Goal: Task Accomplishment & Management: Manage account settings

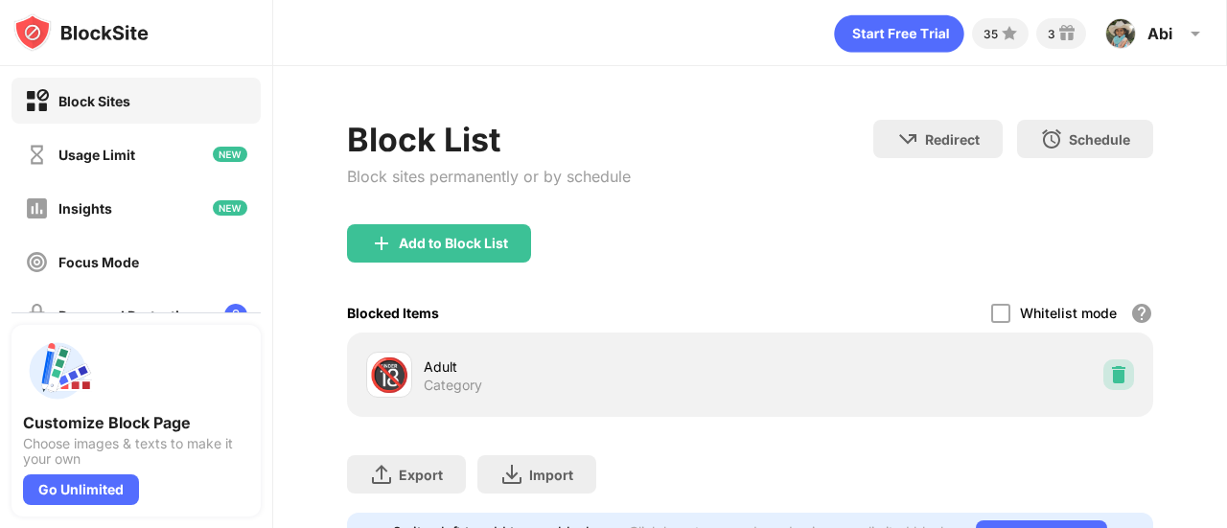
click at [1112, 382] on img at bounding box center [1118, 374] width 19 height 19
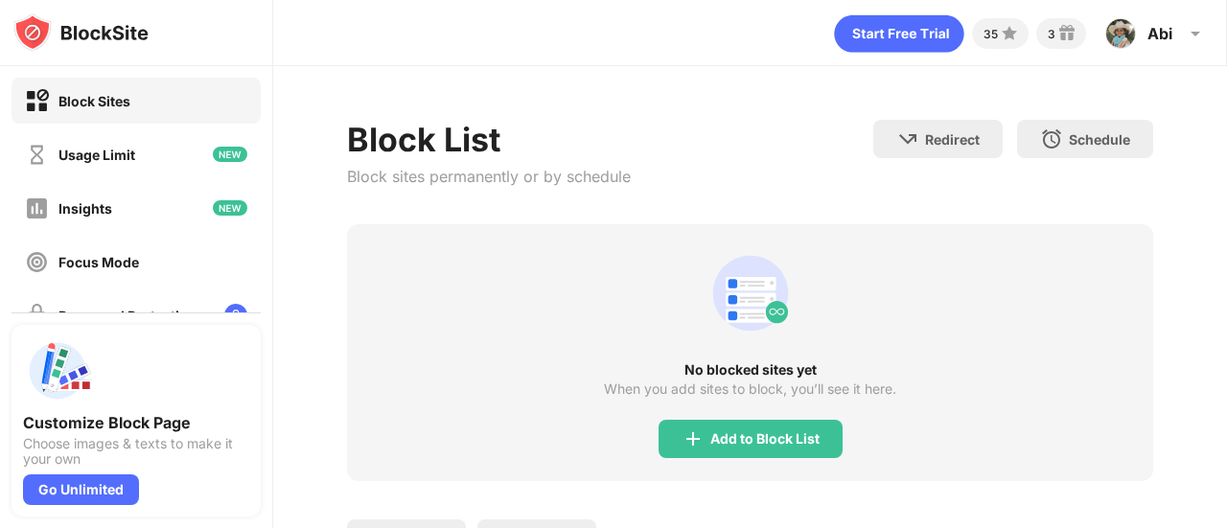
click at [782, 88] on div "Block List Block sites permanently or by schedule Redirect Choose a site to be …" at bounding box center [750, 375] width 954 height 618
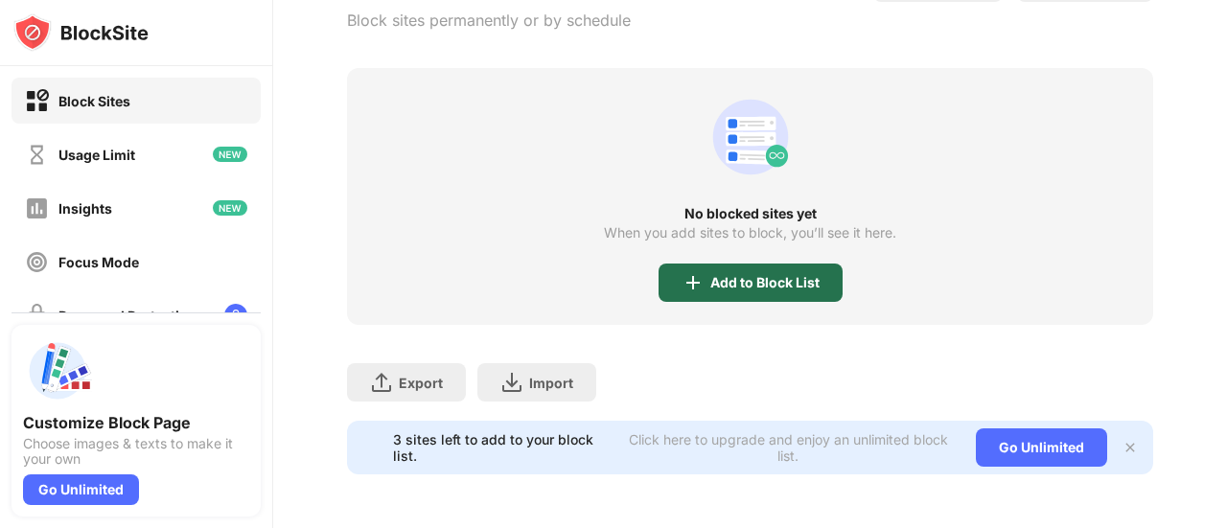
click at [812, 264] on div "Add to Block List" at bounding box center [750, 283] width 184 height 38
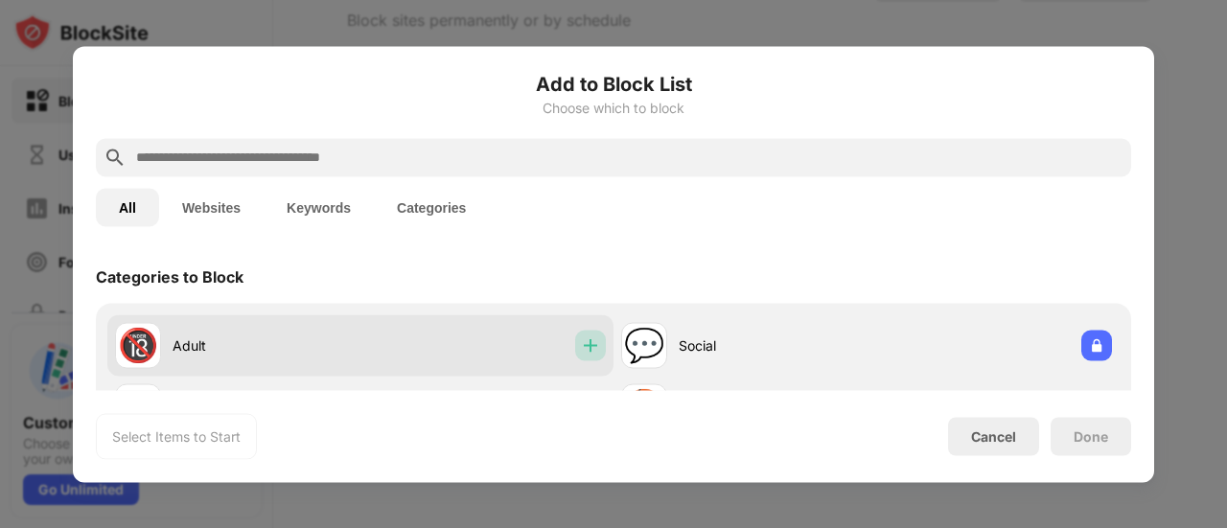
click at [597, 335] on div at bounding box center [590, 345] width 31 height 31
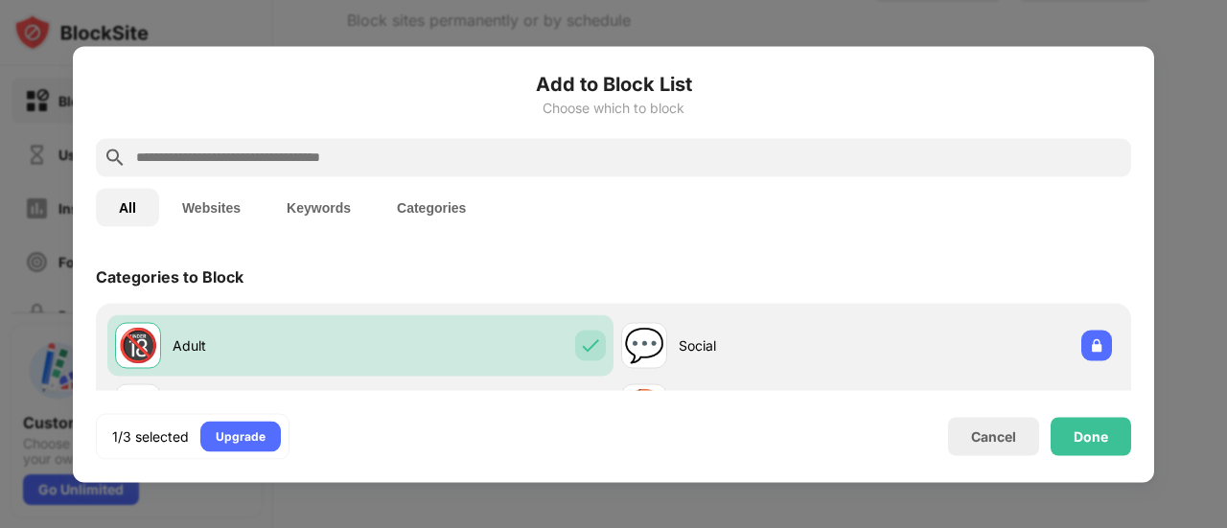
click at [665, 157] on input "text" at bounding box center [628, 157] width 989 height 23
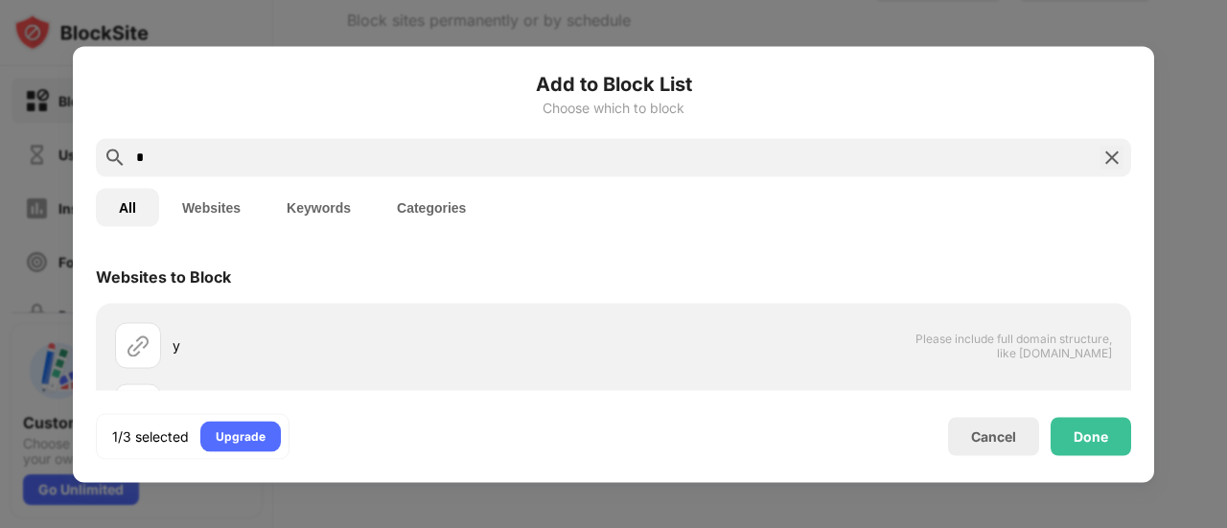
type input "*"
click at [190, 200] on button "Websites" at bounding box center [211, 207] width 104 height 38
click at [142, 204] on button "All" at bounding box center [127, 207] width 63 height 38
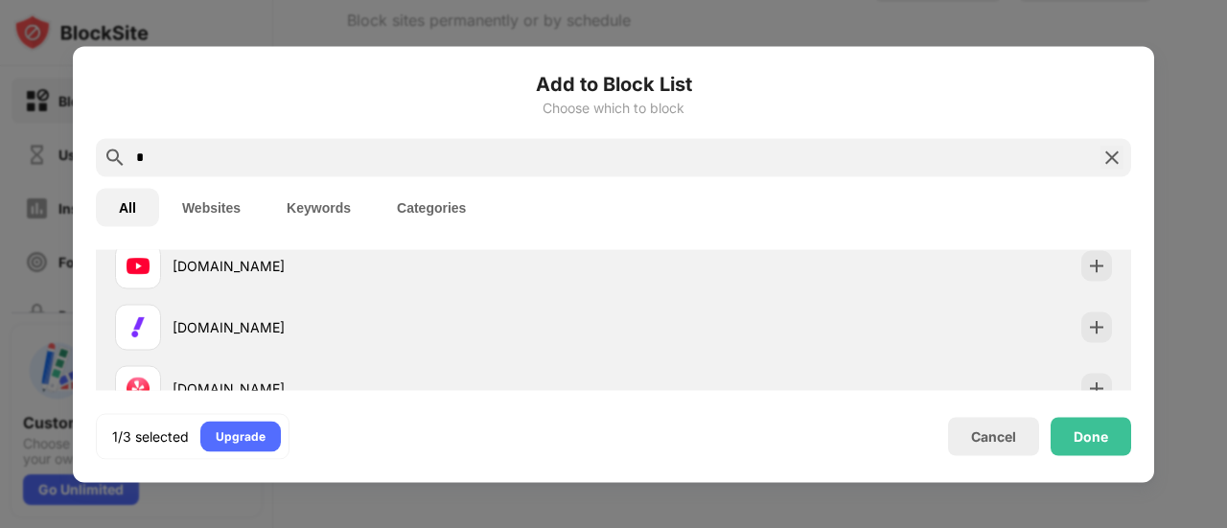
scroll to position [148, 0]
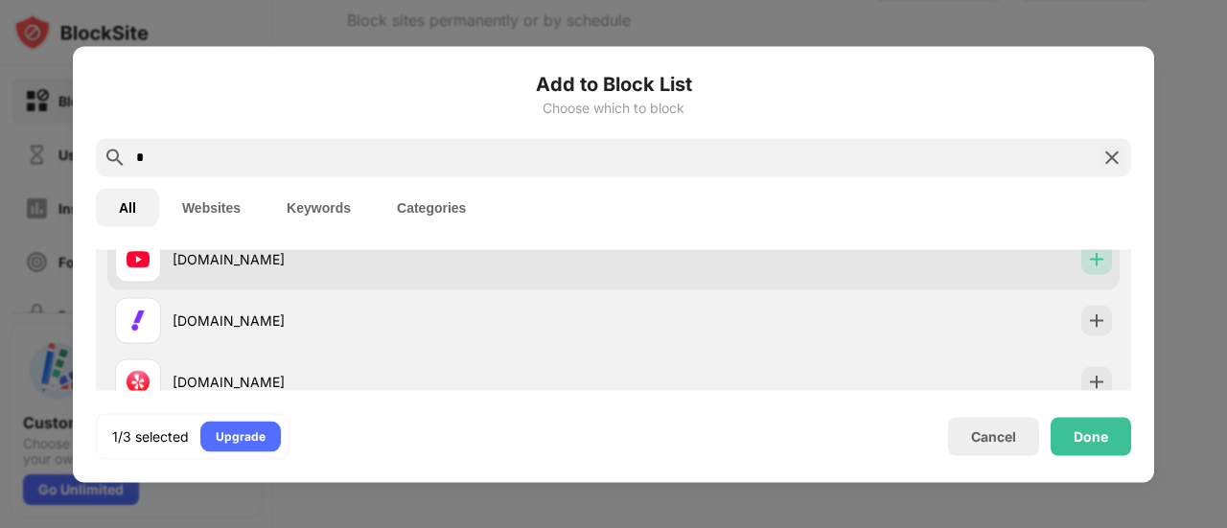
click at [1090, 265] on img at bounding box center [1096, 258] width 19 height 19
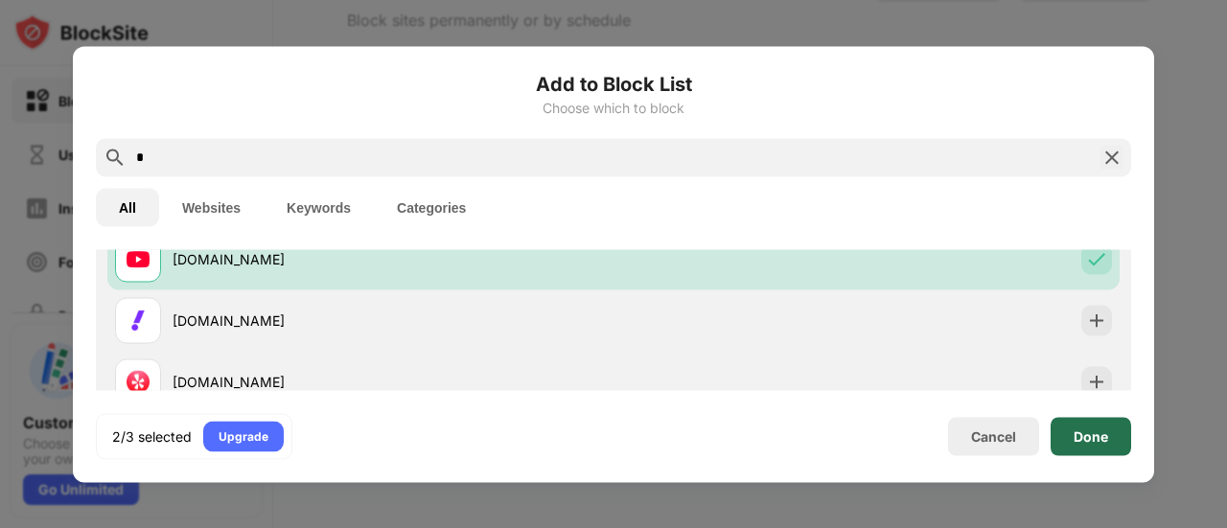
click at [1103, 432] on div "Done" at bounding box center [1090, 435] width 35 height 15
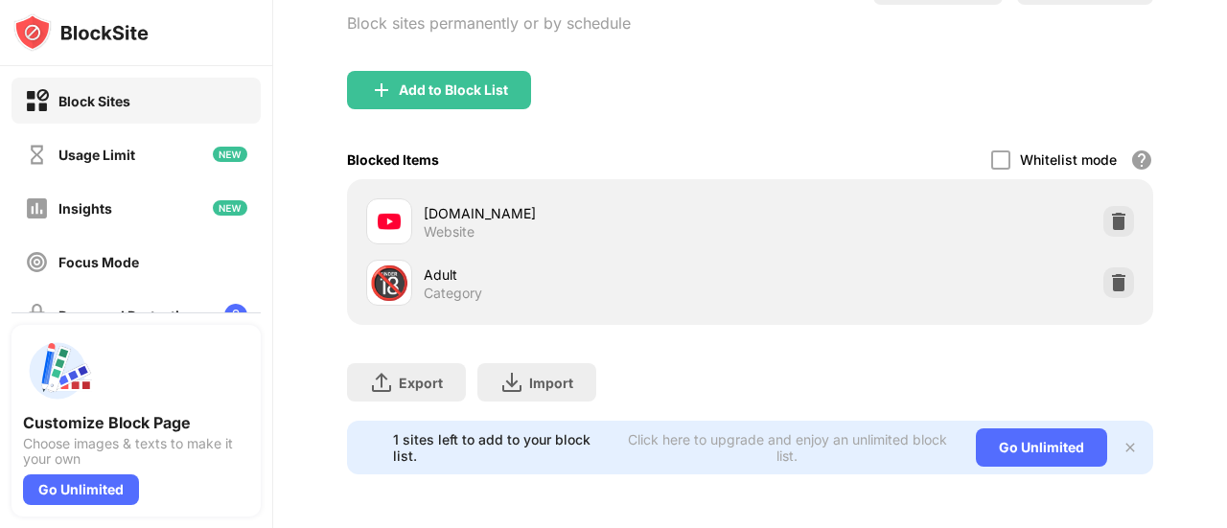
scroll to position [167, 0]
